Goal: Transaction & Acquisition: Obtain resource

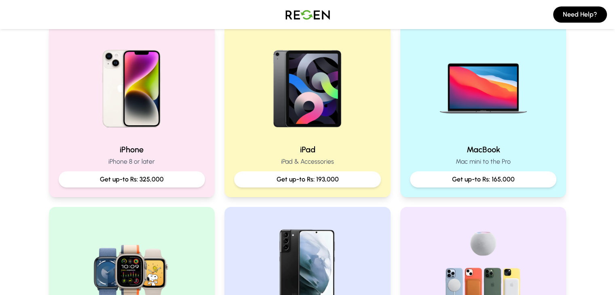
scroll to position [176, 0]
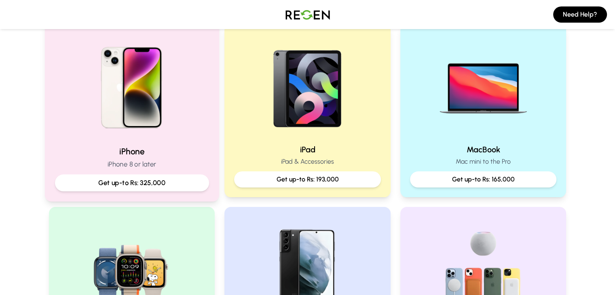
click at [145, 151] on h2 "iPhone" at bounding box center [132, 152] width 154 height 12
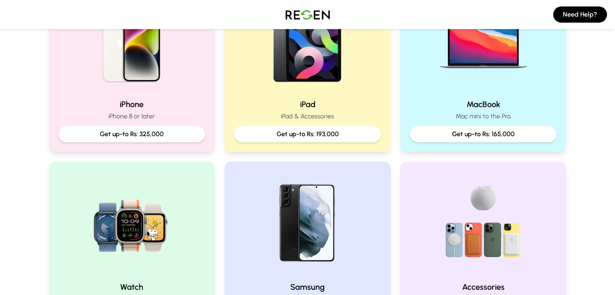
scroll to position [218, 0]
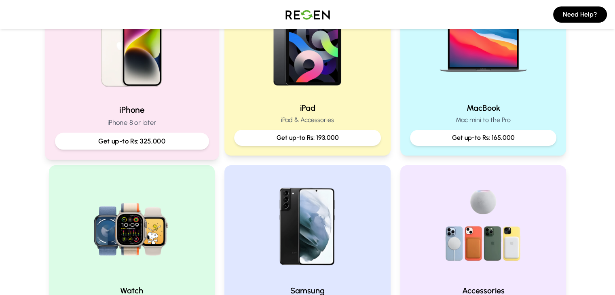
click at [212, 135] on div "iPhone iPhone 8 or later Get up-to Rs: 325,000" at bounding box center [132, 69] width 174 height 182
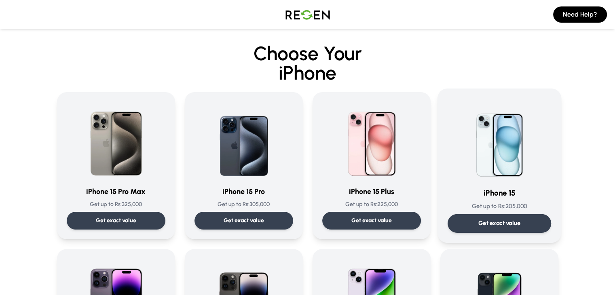
click at [494, 229] on div "Get exact value" at bounding box center [500, 223] width 104 height 19
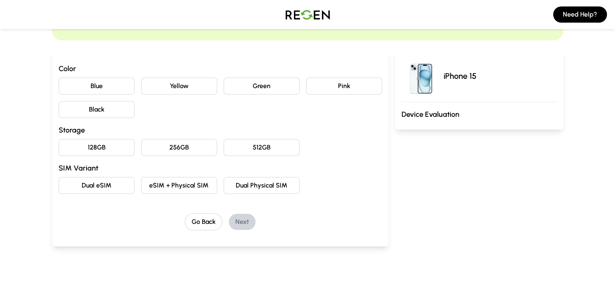
scroll to position [59, 0]
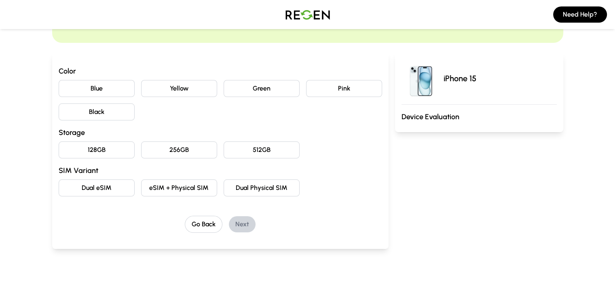
click at [83, 88] on button "Blue" at bounding box center [97, 88] width 76 height 17
click at [159, 82] on button "Yellow" at bounding box center [179, 88] width 76 height 17
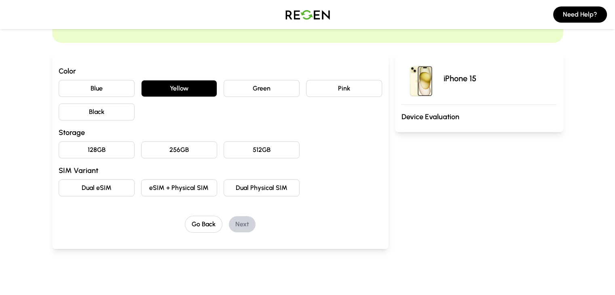
click at [141, 148] on button "256GB" at bounding box center [179, 150] width 76 height 17
click at [170, 195] on button "eSIM + Physical SIM" at bounding box center [179, 188] width 76 height 17
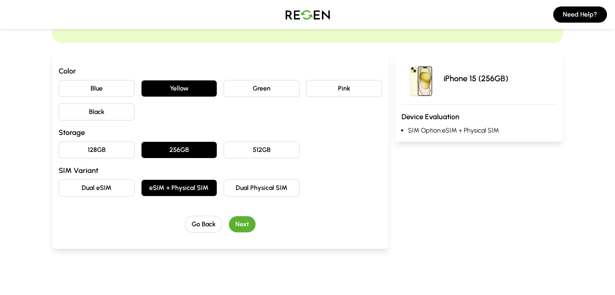
click at [236, 86] on button "Green" at bounding box center [262, 88] width 76 height 17
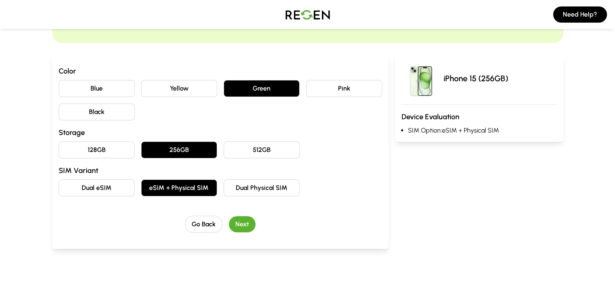
click at [327, 90] on button "Pink" at bounding box center [344, 88] width 76 height 17
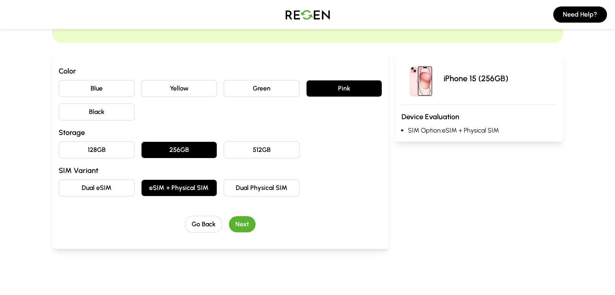
click at [81, 110] on button "Black" at bounding box center [97, 112] width 76 height 17
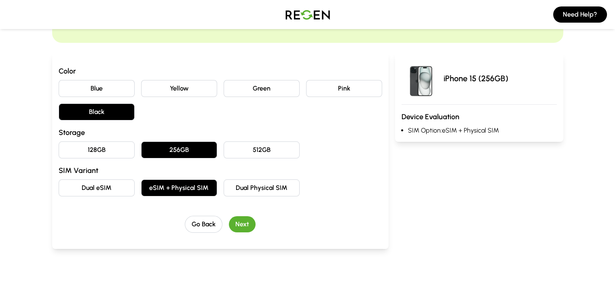
click at [141, 88] on button "Yellow" at bounding box center [179, 88] width 76 height 17
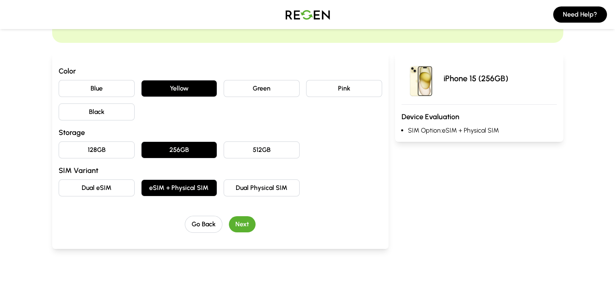
click at [79, 86] on button "Blue" at bounding box center [97, 88] width 76 height 17
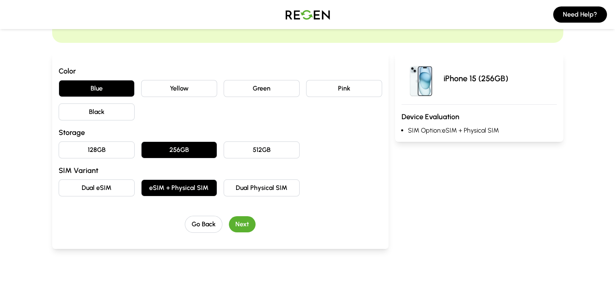
click at [226, 189] on button "Dual Physical SIM" at bounding box center [262, 188] width 76 height 17
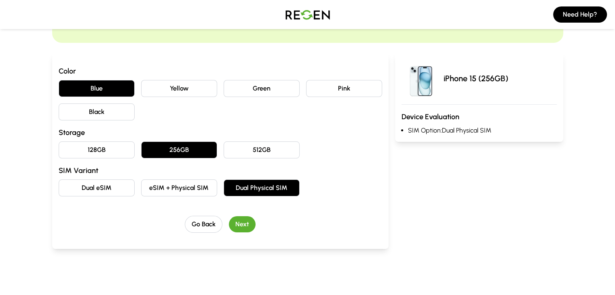
click at [229, 157] on button "512GB" at bounding box center [262, 150] width 76 height 17
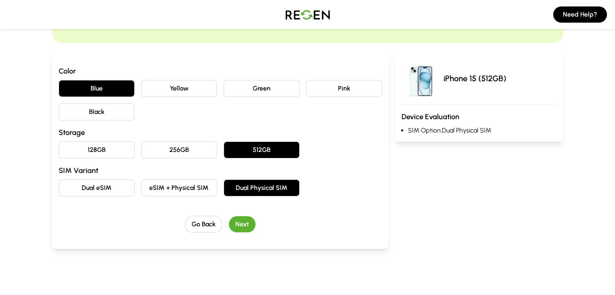
click at [191, 155] on button "256GB" at bounding box center [179, 150] width 76 height 17
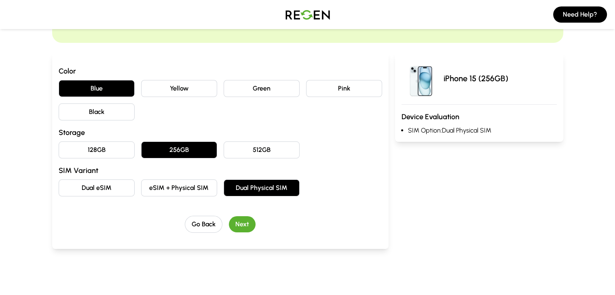
click at [185, 185] on button "eSIM + Physical SIM" at bounding box center [179, 188] width 76 height 17
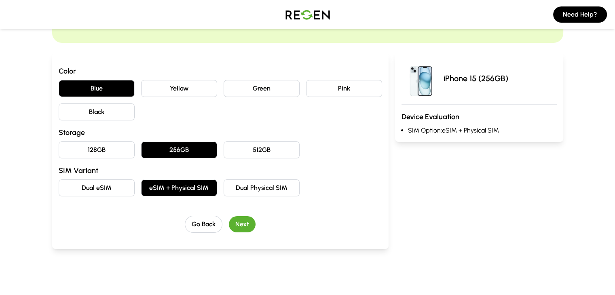
click at [229, 225] on button "Next" at bounding box center [242, 224] width 27 height 16
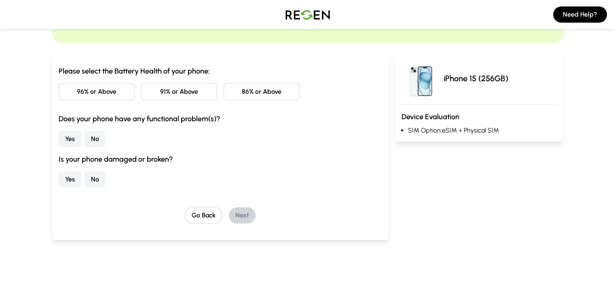
click at [59, 95] on button "96% or Above" at bounding box center [97, 91] width 76 height 17
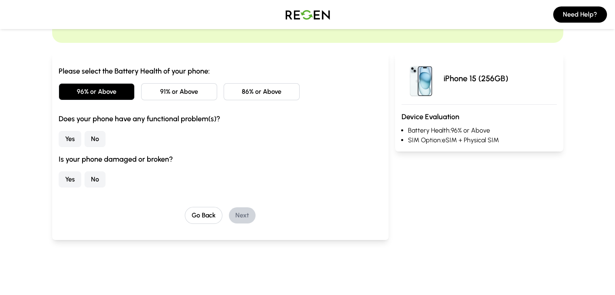
click at [85, 139] on button "No" at bounding box center [95, 139] width 21 height 16
click at [85, 177] on button "No" at bounding box center [95, 180] width 21 height 16
click at [229, 212] on button "Next" at bounding box center [242, 216] width 27 height 16
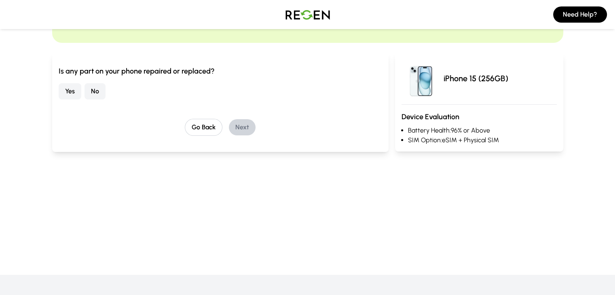
click at [85, 91] on button "No" at bounding box center [95, 91] width 21 height 16
click at [233, 131] on button "Next" at bounding box center [242, 127] width 27 height 16
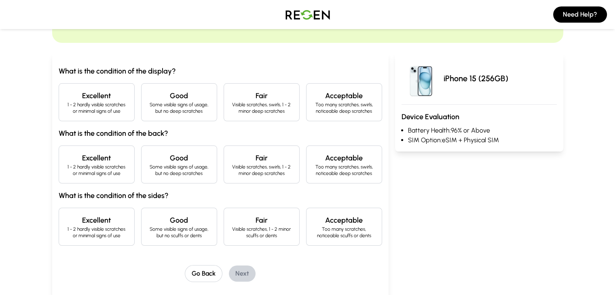
click at [78, 104] on p "1 - 2 hardly visible scratches or minimal signs of use" at bounding box center [97, 108] width 62 height 13
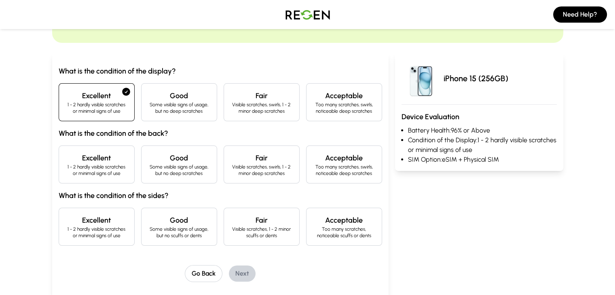
click at [74, 164] on p "1 - 2 hardly visible scratches or minimal signs of use" at bounding box center [97, 170] width 62 height 13
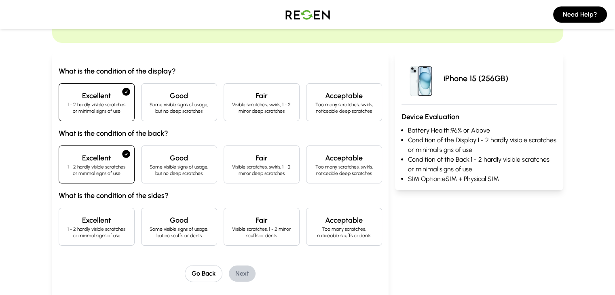
click at [66, 227] on p "1 - 2 hardly visible scratches or minimal signs of use" at bounding box center [97, 232] width 62 height 13
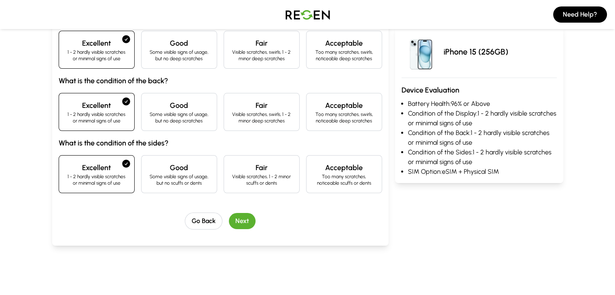
scroll to position [112, 0]
click at [229, 218] on button "Next" at bounding box center [242, 221] width 27 height 16
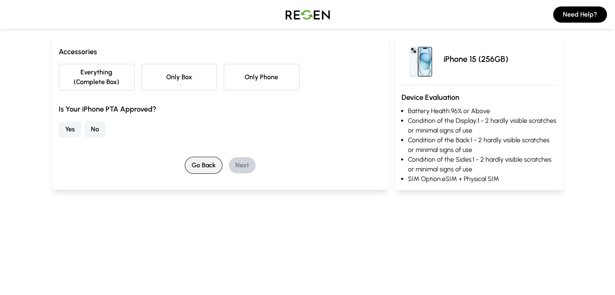
scroll to position [78, 0]
click at [62, 73] on button "Everything (Complete Box)" at bounding box center [97, 78] width 76 height 27
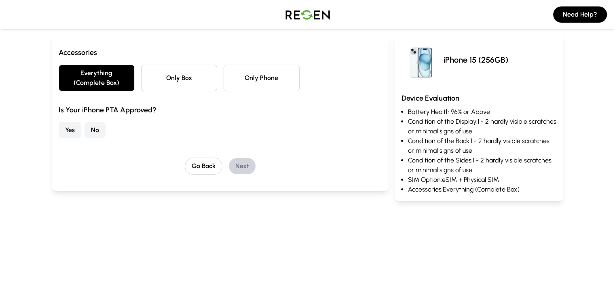
click at [59, 122] on button "Yes" at bounding box center [70, 130] width 23 height 16
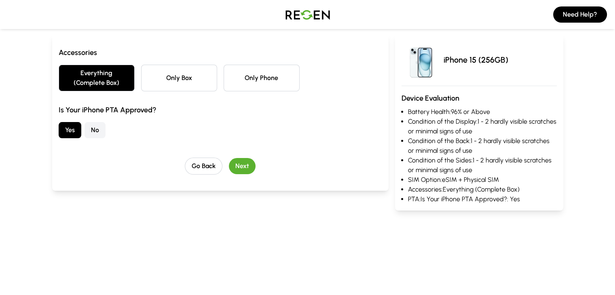
click at [229, 159] on button "Next" at bounding box center [242, 166] width 27 height 16
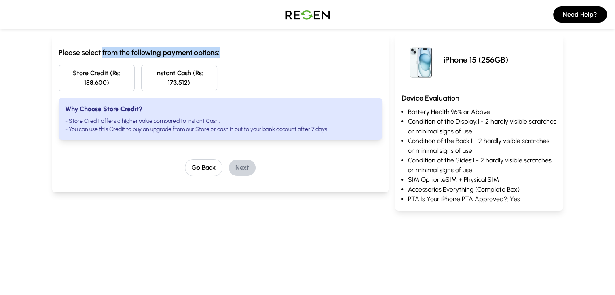
drag, startPoint x: 53, startPoint y: 54, endPoint x: 175, endPoint y: 50, distance: 122.3
click at [175, 50] on h3 "Please select from the following payment options:" at bounding box center [221, 52] width 324 height 11
click at [113, 48] on h3 "Please select from the following payment options:" at bounding box center [221, 52] width 324 height 11
click at [141, 72] on button "Instant Cash (Rs: 173,512)" at bounding box center [179, 78] width 76 height 27
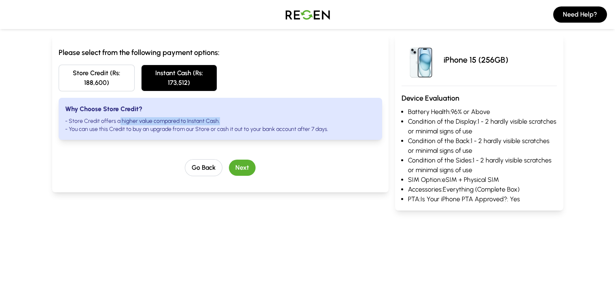
drag, startPoint x: 71, startPoint y: 111, endPoint x: 178, endPoint y: 107, distance: 107.7
click at [178, 117] on li "- Store Credit offers a higher value compared to Instant Cash." at bounding box center [220, 121] width 311 height 8
drag, startPoint x: 71, startPoint y: 120, endPoint x: 275, endPoint y: 121, distance: 203.9
click at [275, 125] on li "- You can use this Credit to buy an upgrade from our Store or cash it out to yo…" at bounding box center [220, 129] width 311 height 8
click at [229, 160] on button "Next" at bounding box center [242, 168] width 27 height 16
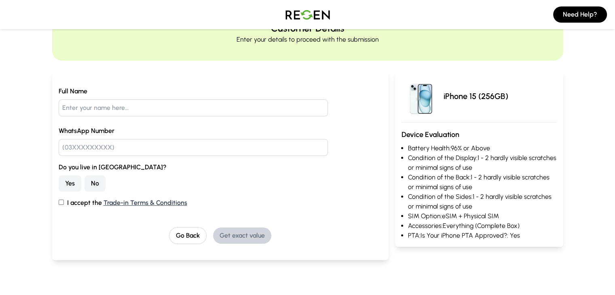
scroll to position [40, 0]
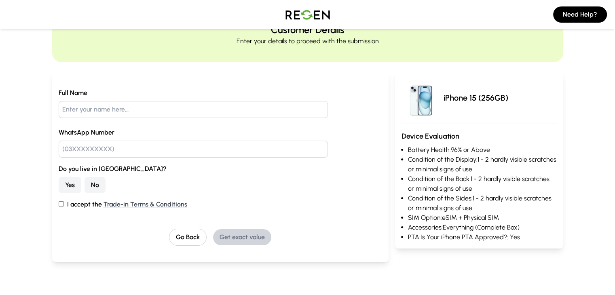
click at [85, 185] on button "No" at bounding box center [95, 185] width 21 height 16
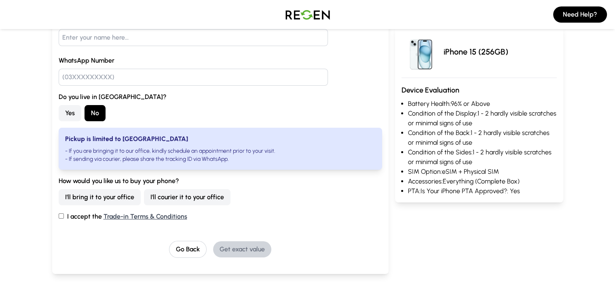
scroll to position [113, 0]
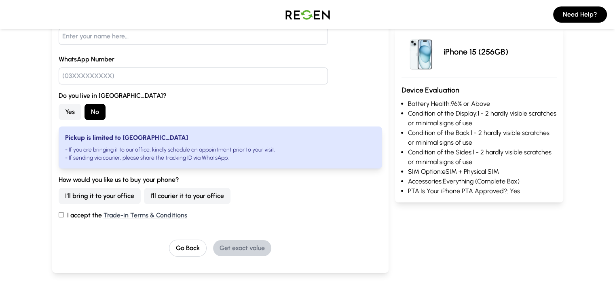
click at [144, 192] on button "I'll courier it to your office" at bounding box center [187, 196] width 87 height 16
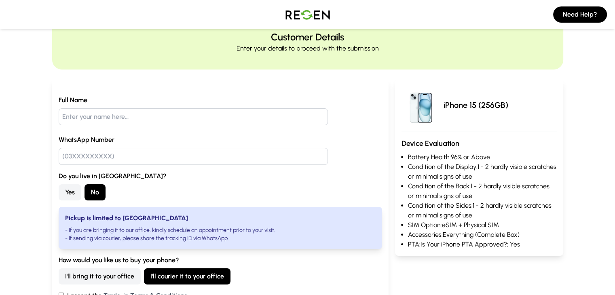
scroll to position [0, 0]
